Goal: Navigation & Orientation: Go to known website

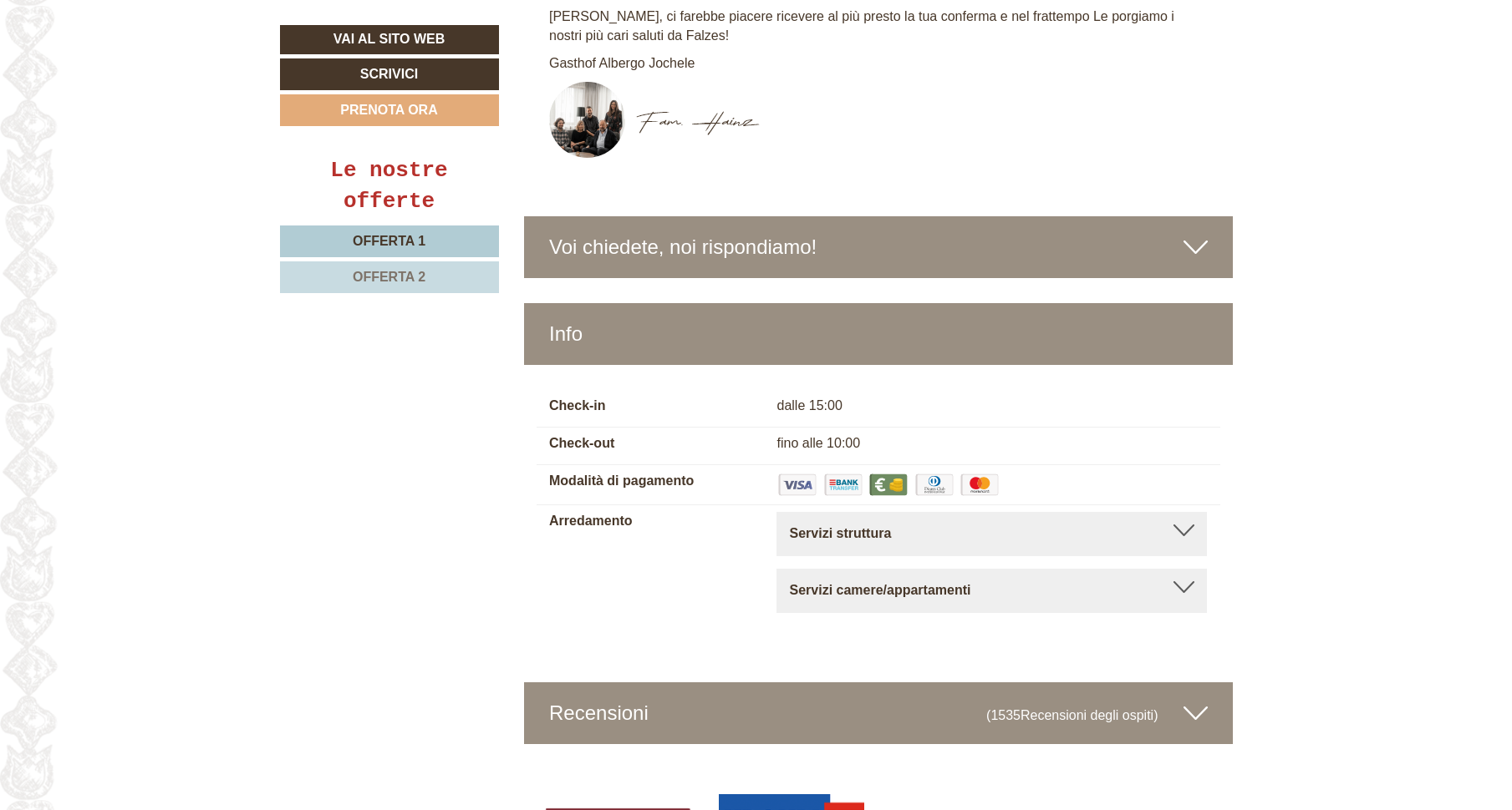
scroll to position [5642, 0]
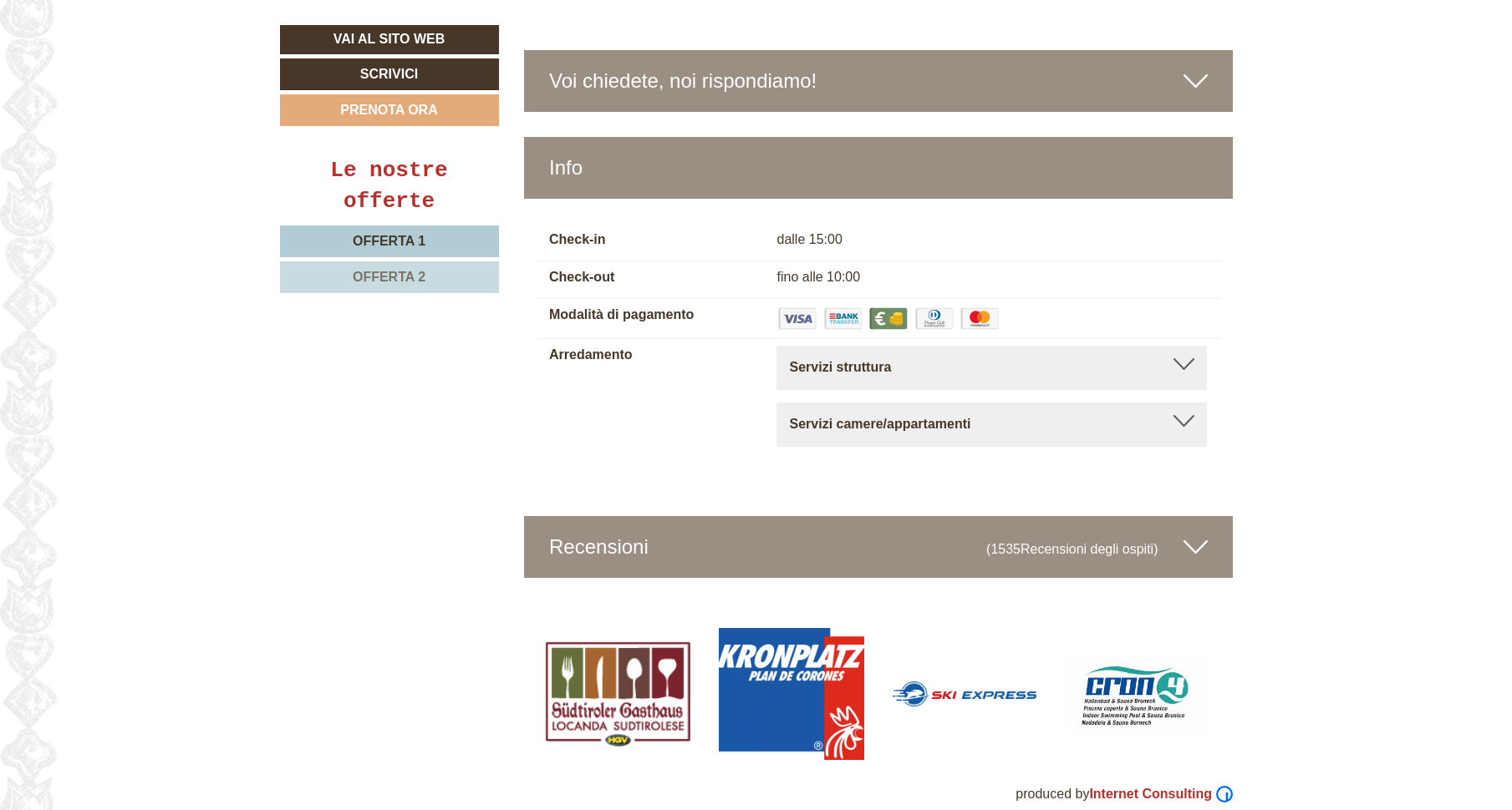
click at [1184, 358] on div at bounding box center [1184, 364] width 20 height 12
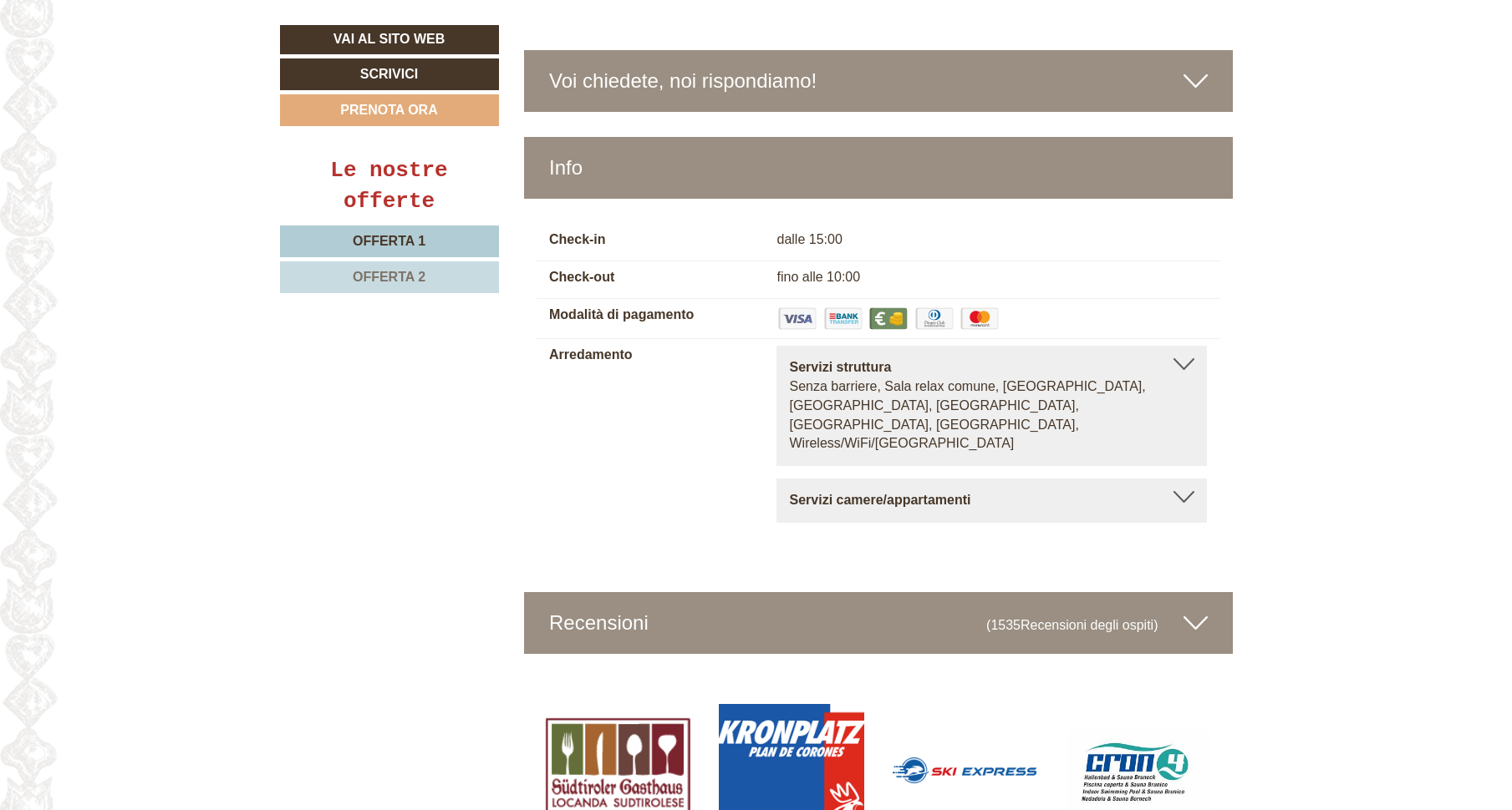
click at [1184, 358] on div at bounding box center [1184, 364] width 20 height 12
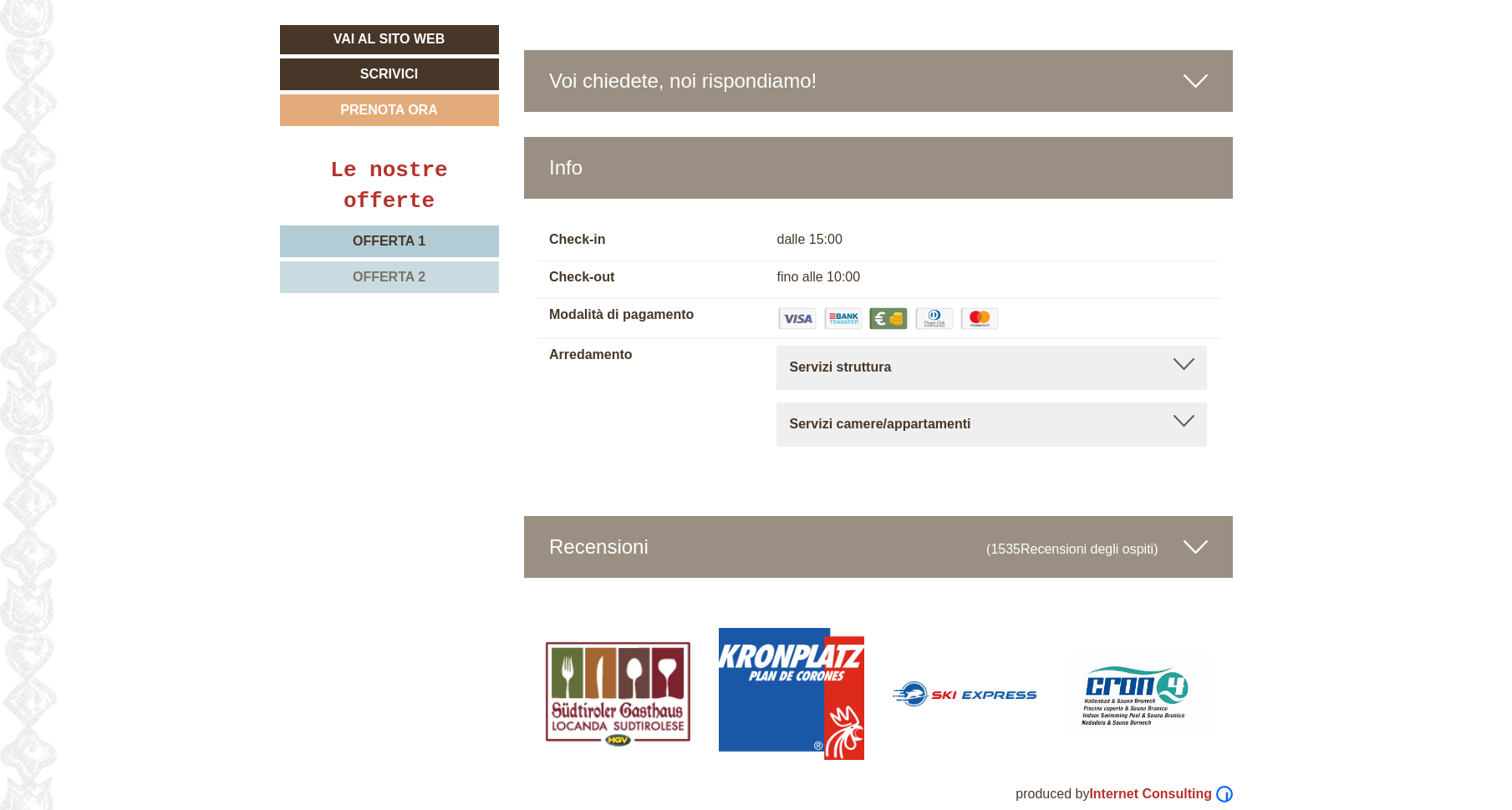
click at [1183, 415] on div at bounding box center [1184, 421] width 20 height 12
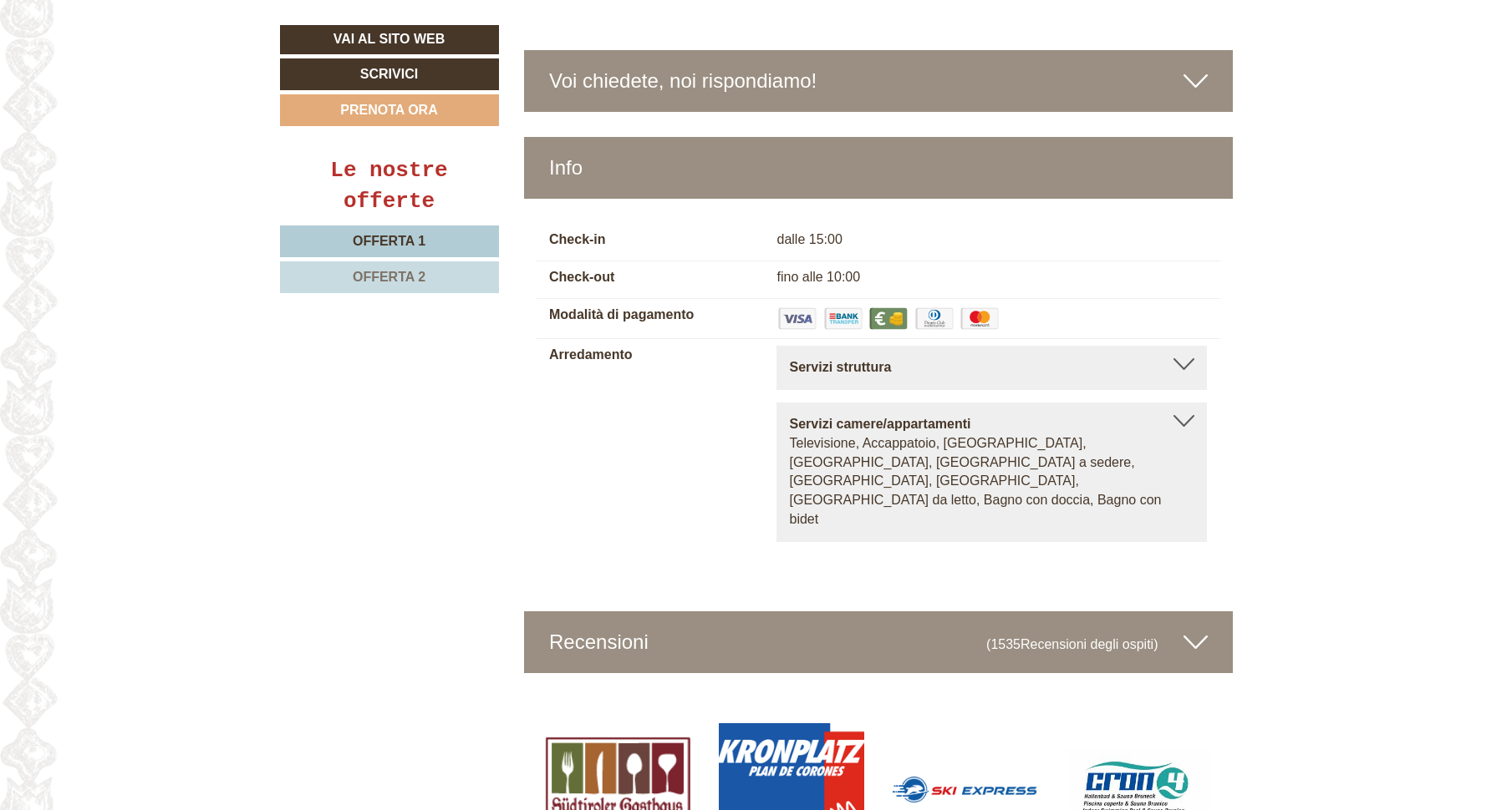
click at [1183, 415] on div at bounding box center [1184, 421] width 20 height 12
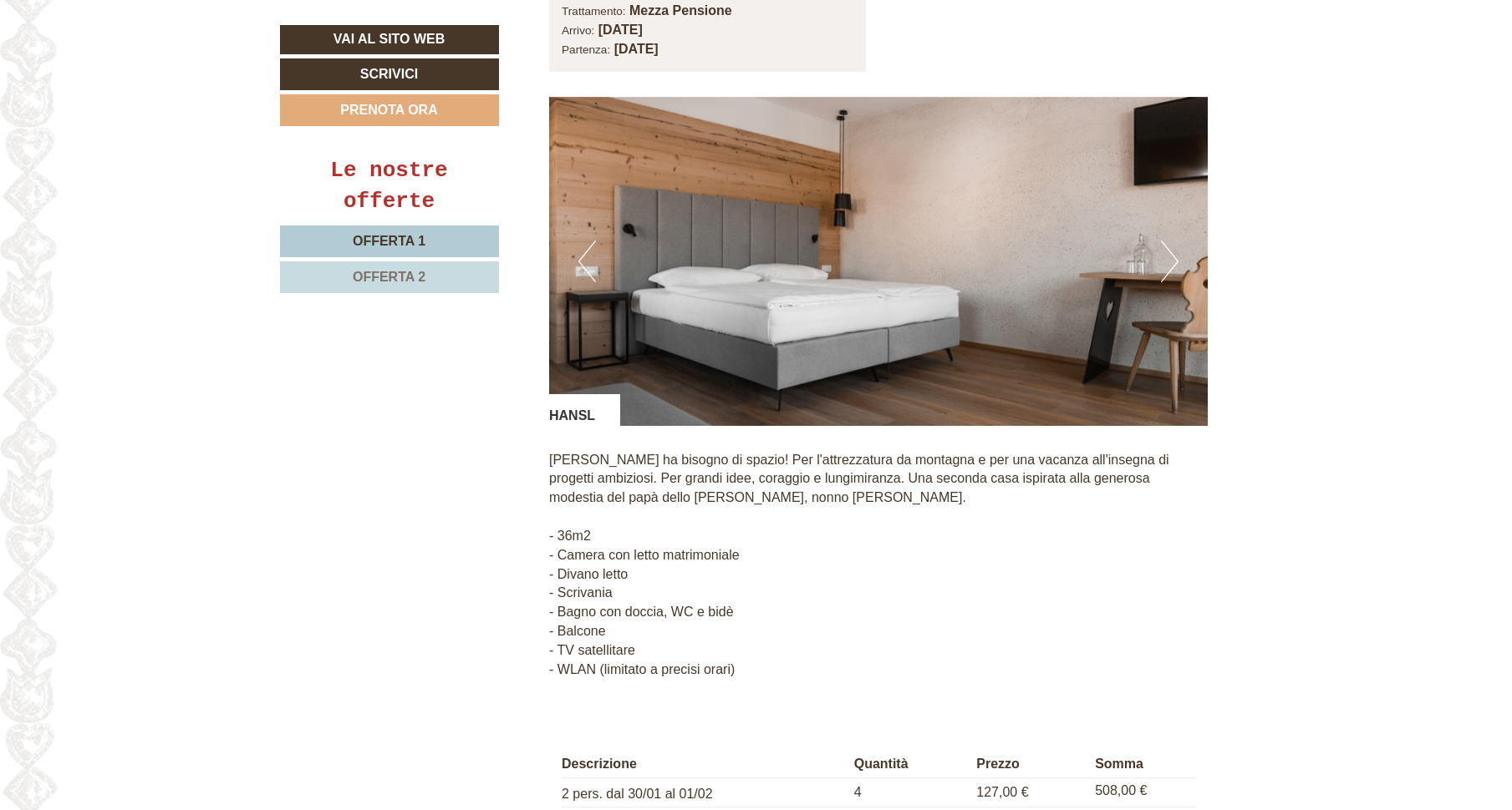
scroll to position [1298, 0]
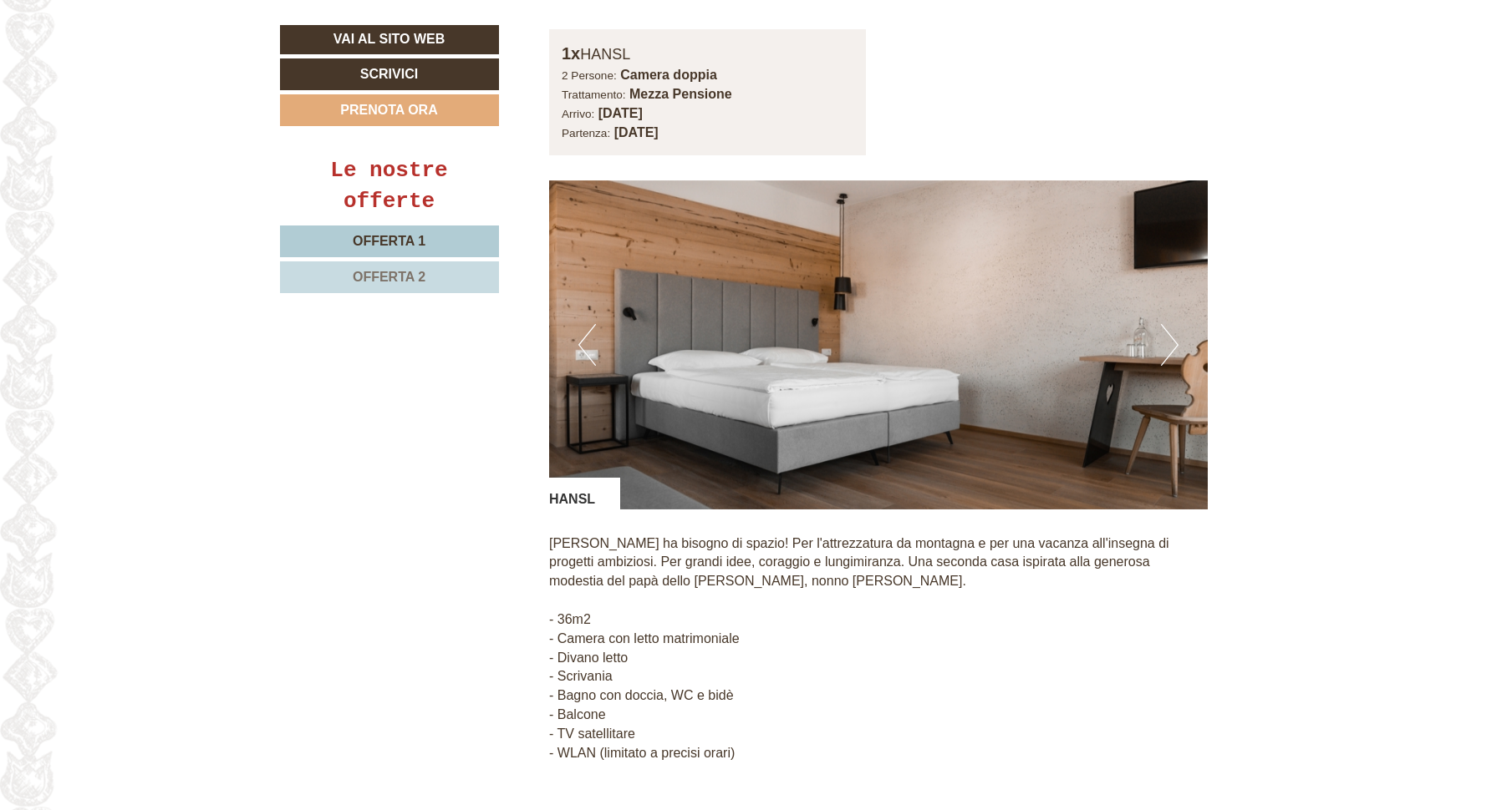
click at [1167, 328] on button "Next" at bounding box center [1169, 344] width 18 height 42
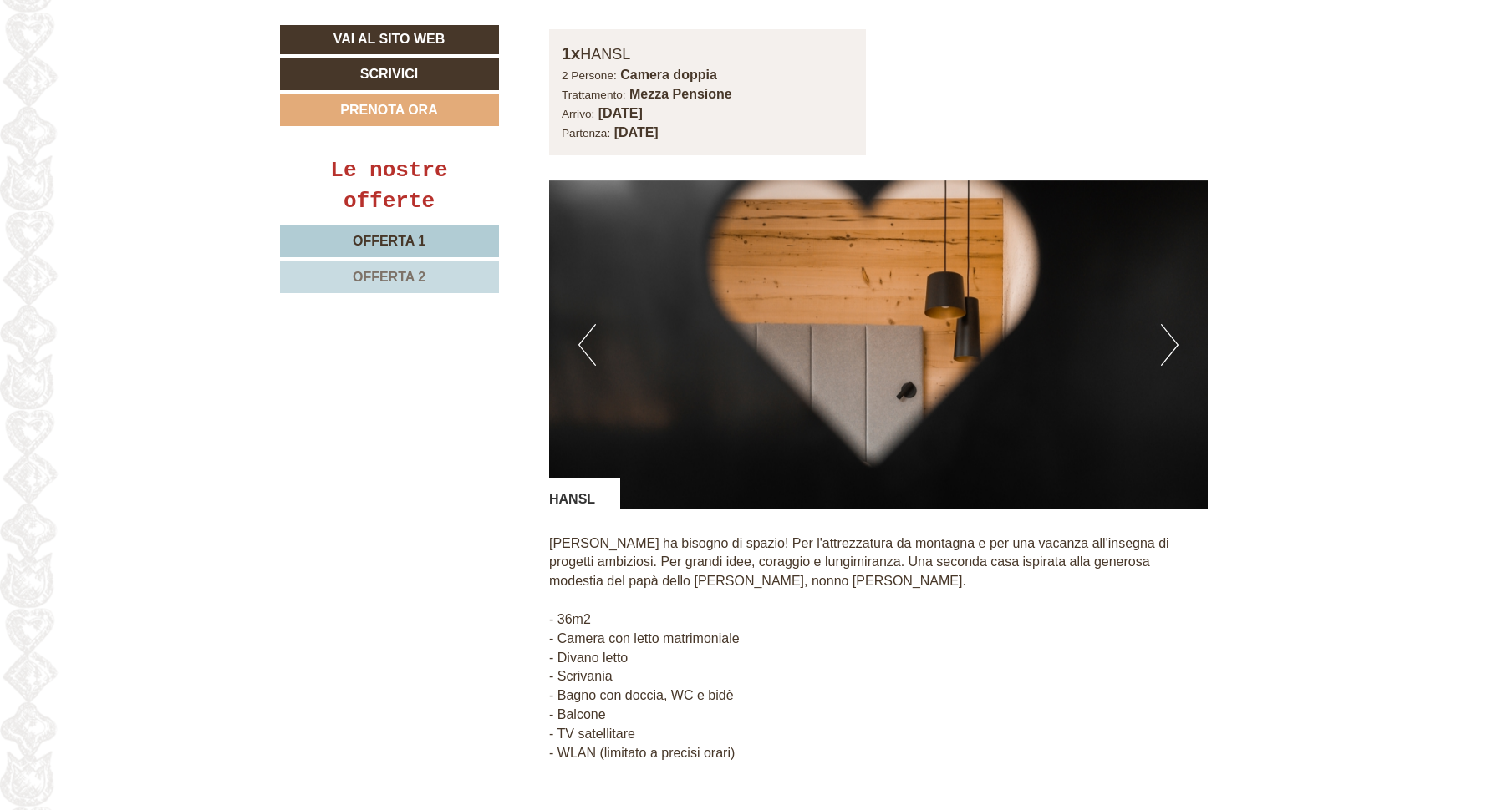
click at [1167, 328] on button "Next" at bounding box center [1169, 344] width 18 height 42
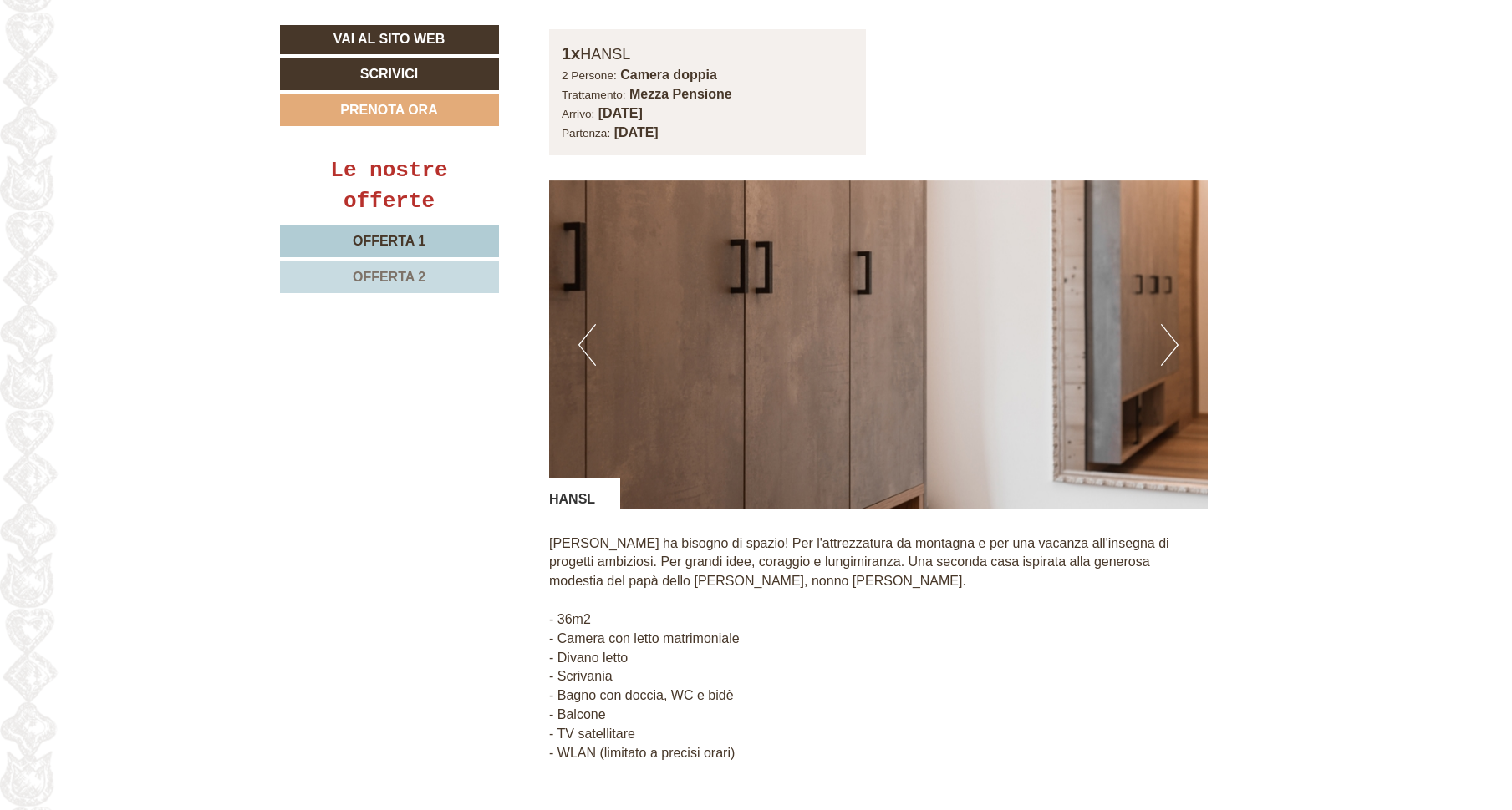
click at [1167, 328] on button "Next" at bounding box center [1169, 344] width 18 height 42
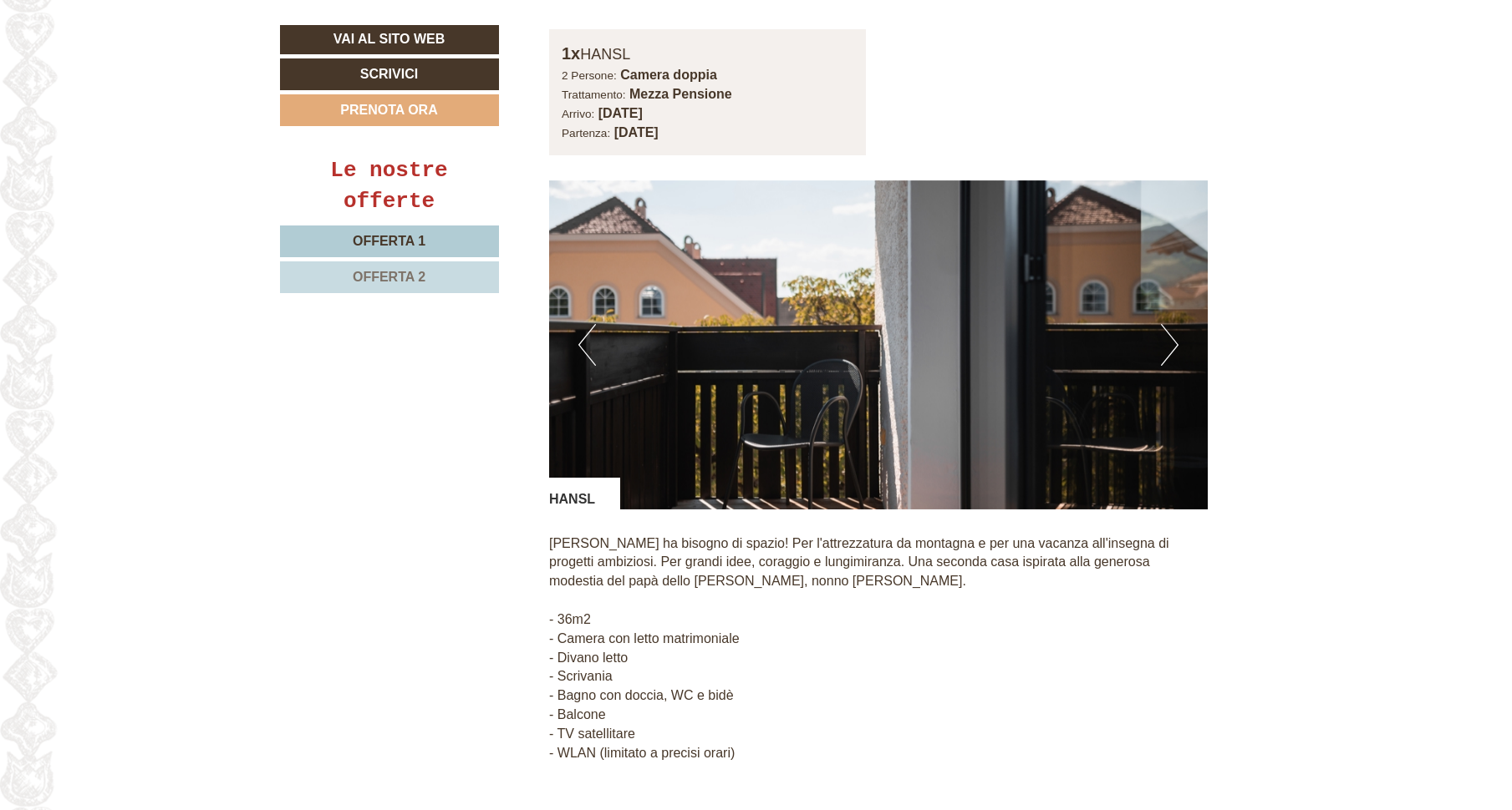
click at [1167, 328] on button "Next" at bounding box center [1169, 344] width 18 height 42
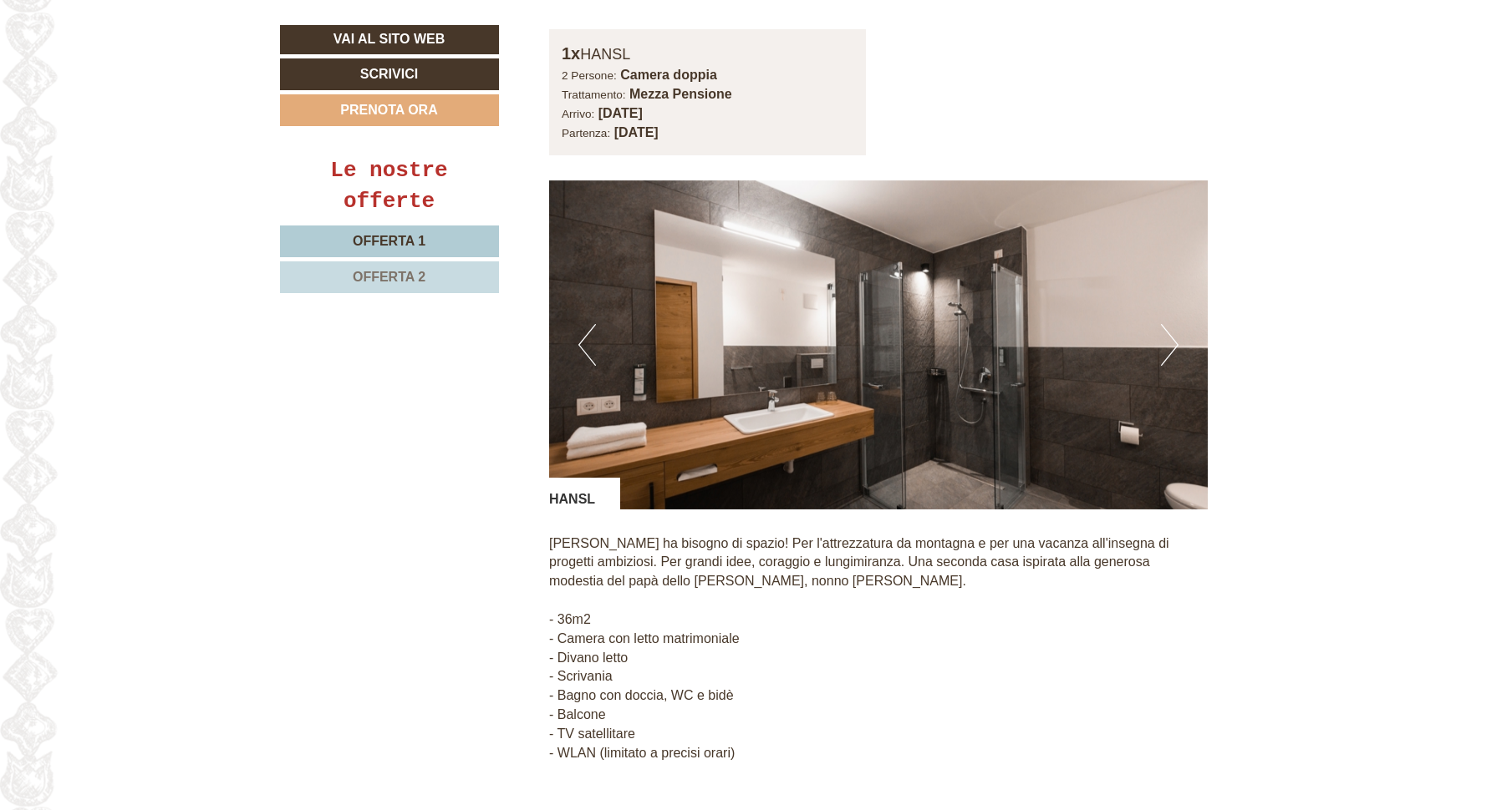
click at [1167, 328] on button "Next" at bounding box center [1169, 344] width 18 height 42
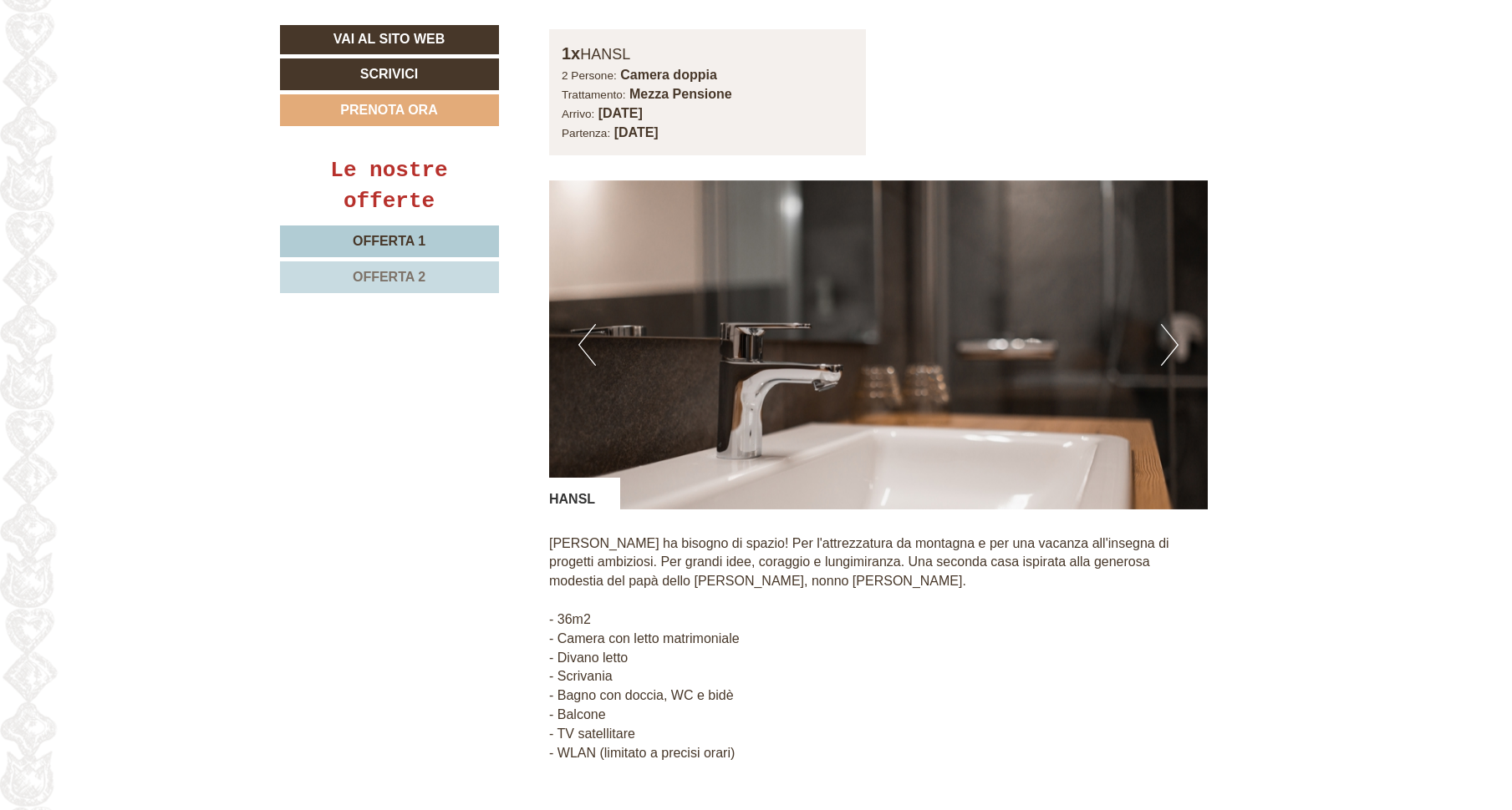
click at [1167, 328] on button "Next" at bounding box center [1169, 344] width 18 height 42
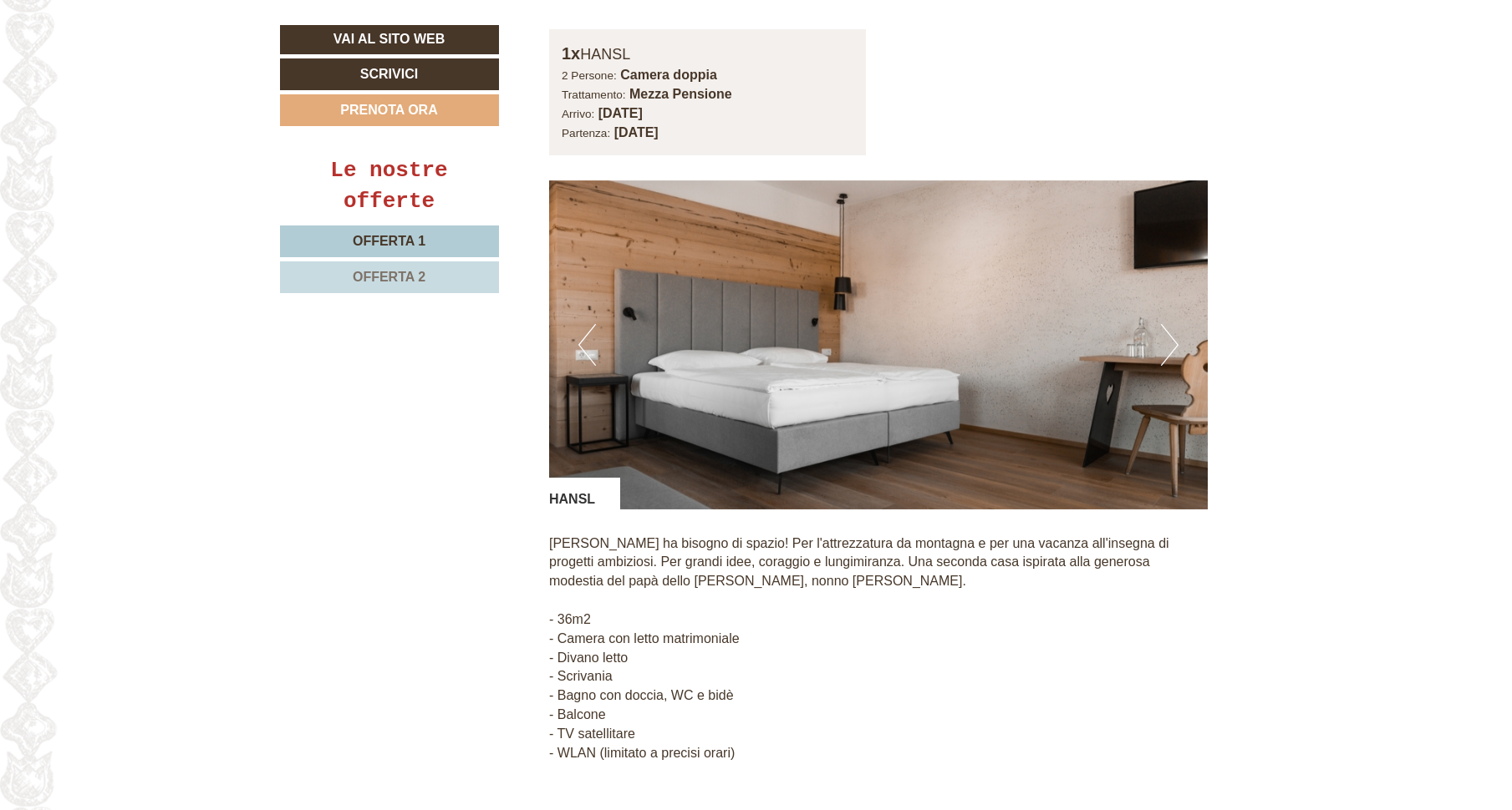
click at [1167, 328] on button "Next" at bounding box center [1169, 344] width 18 height 42
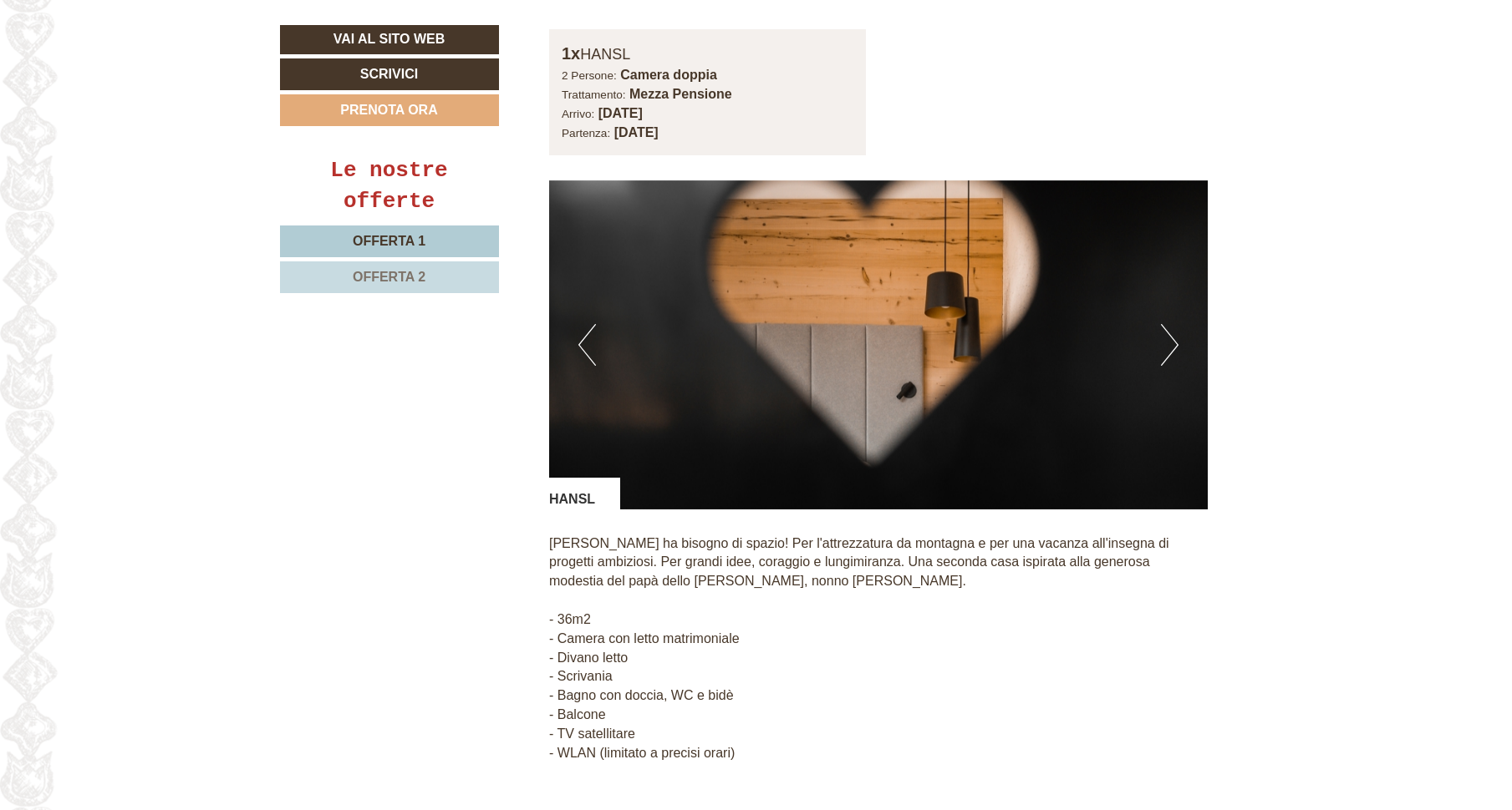
click at [1167, 328] on button "Next" at bounding box center [1169, 344] width 18 height 42
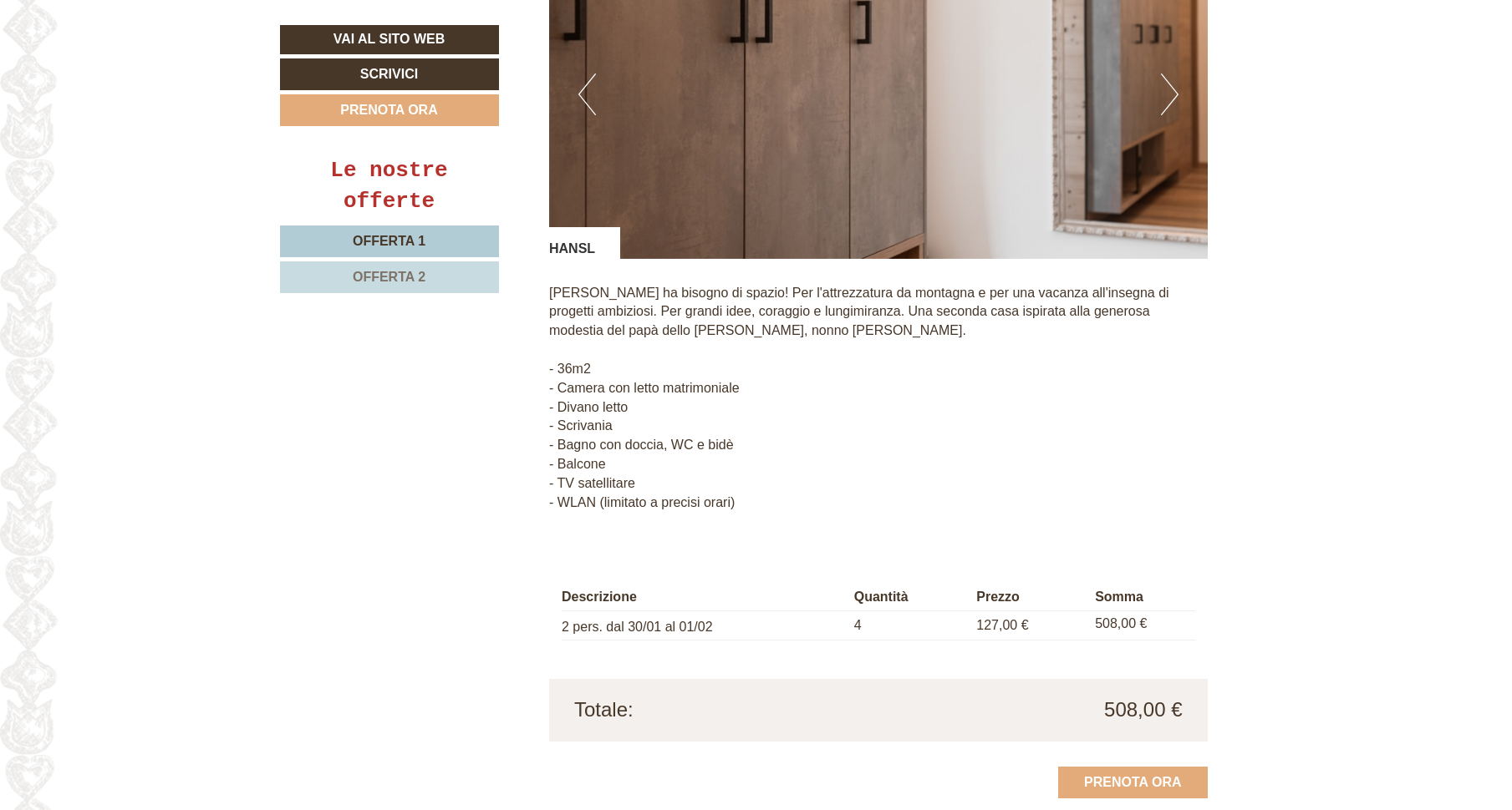
scroll to position [1382, 0]
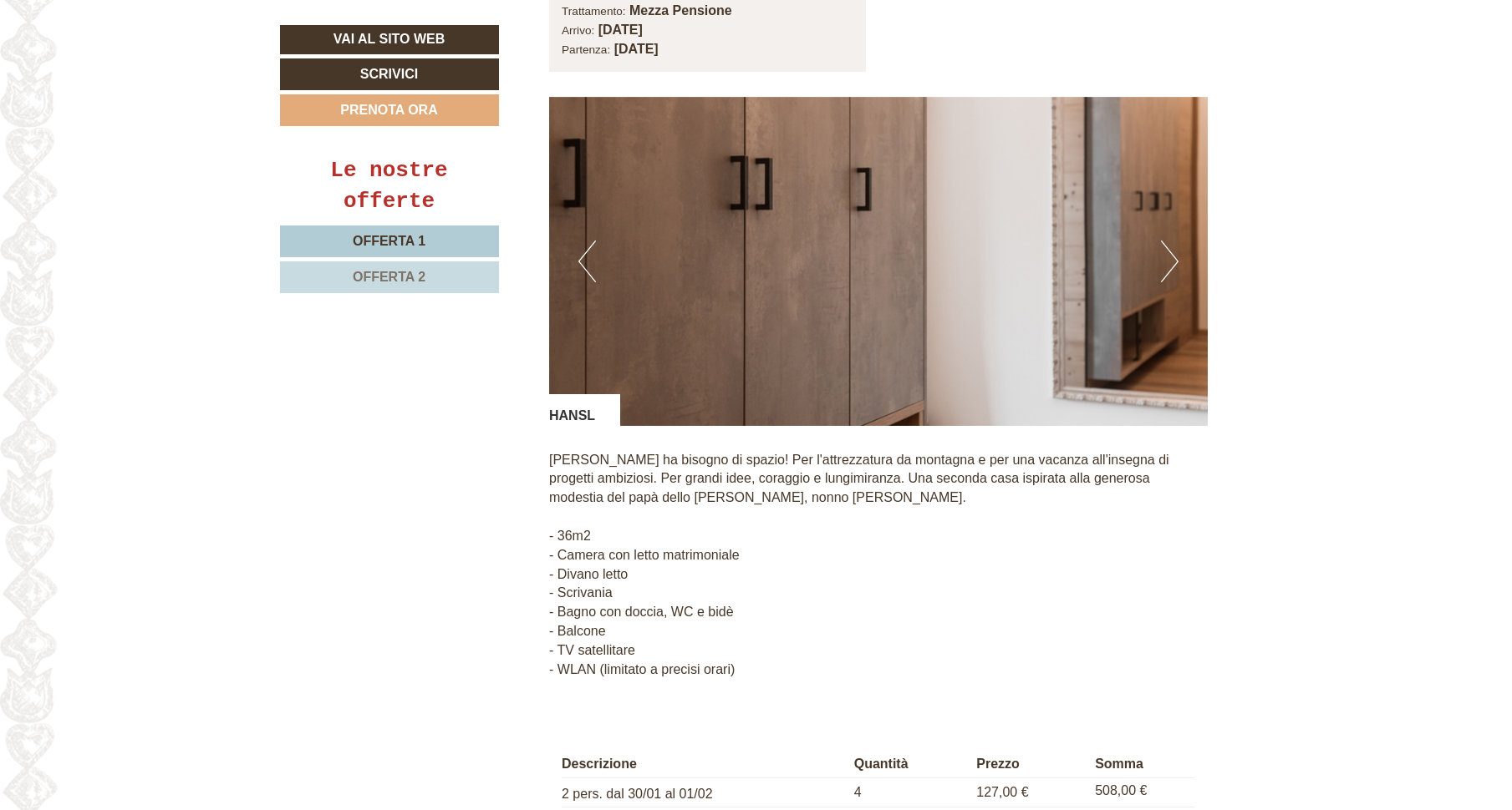
click at [567, 396] on div "HANSL" at bounding box center [584, 411] width 71 height 32
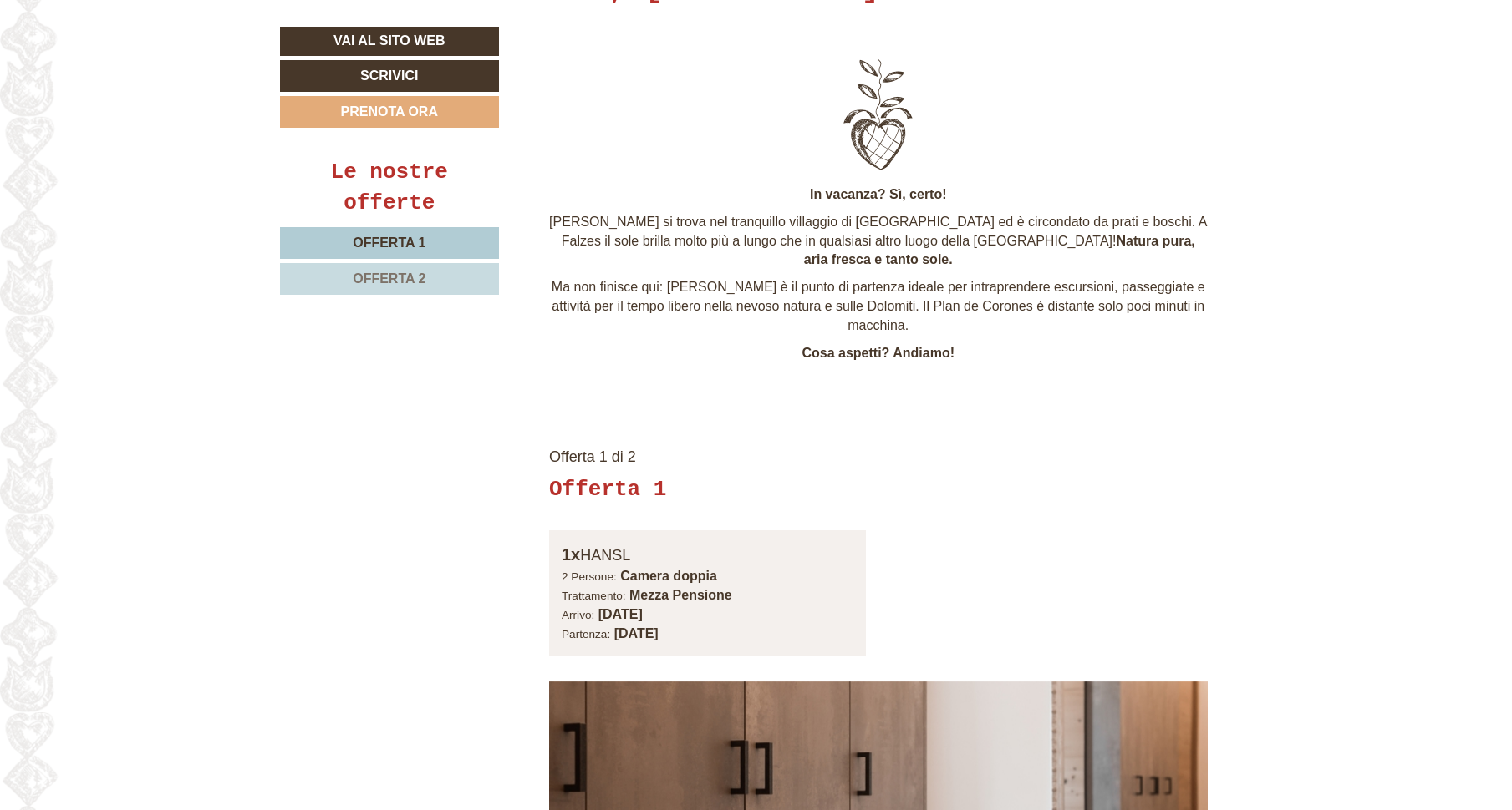
scroll to position [713, 0]
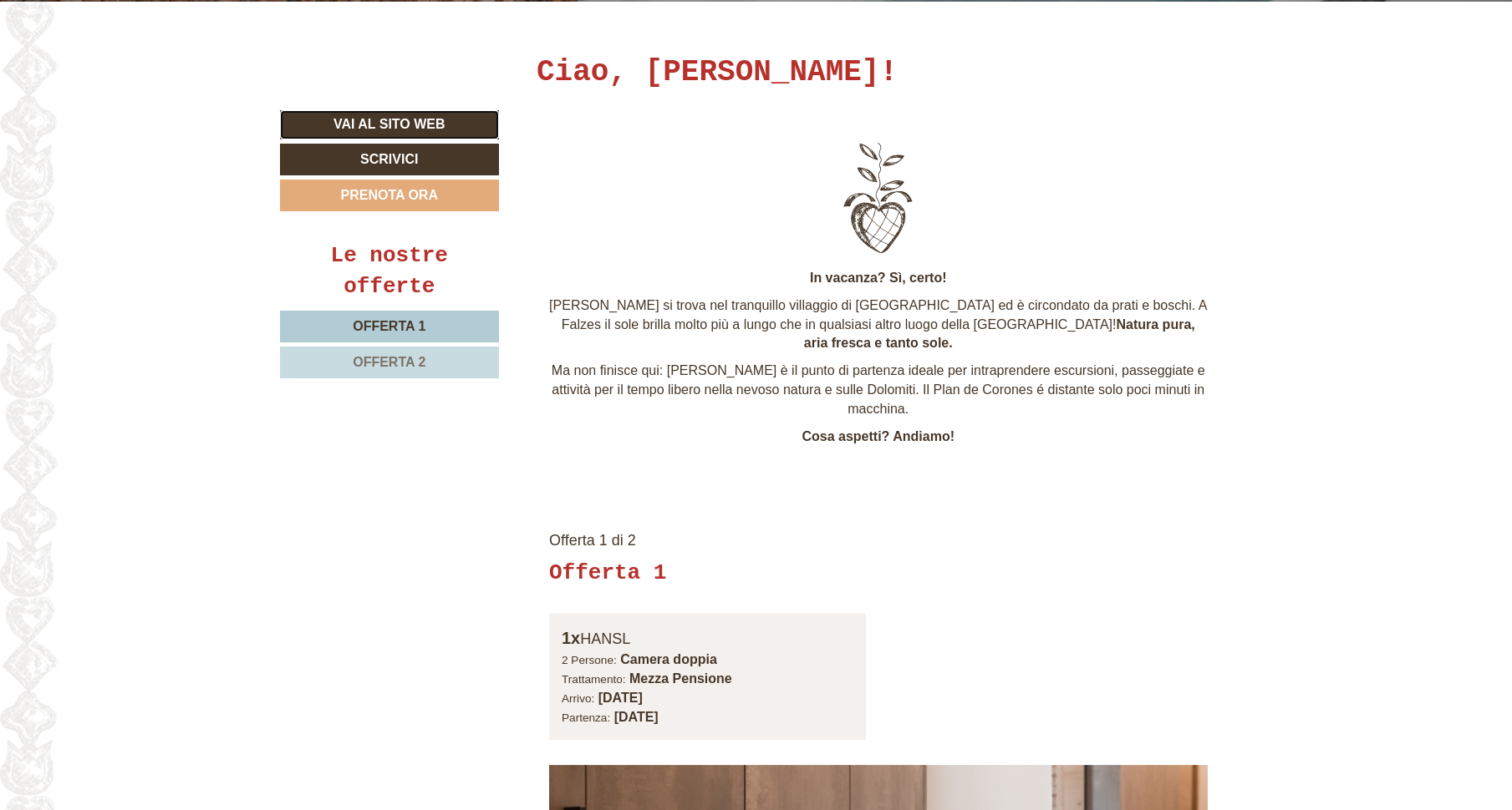
click at [414, 127] on link "Vai al sito web" at bounding box center [390, 124] width 220 height 29
